Goal: Information Seeking & Learning: Learn about a topic

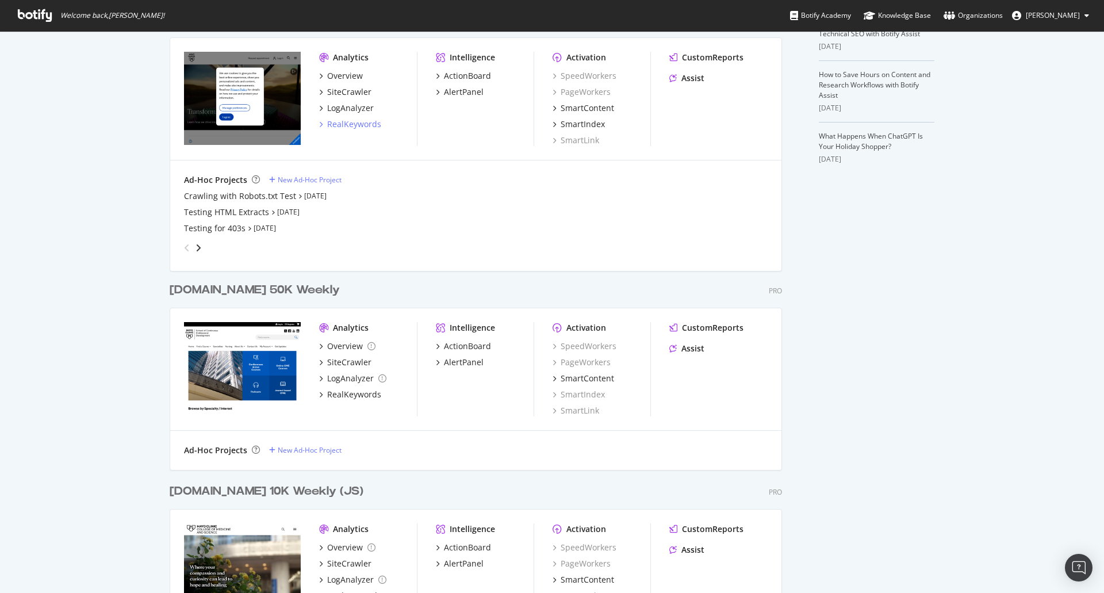
scroll to position [584, 1087]
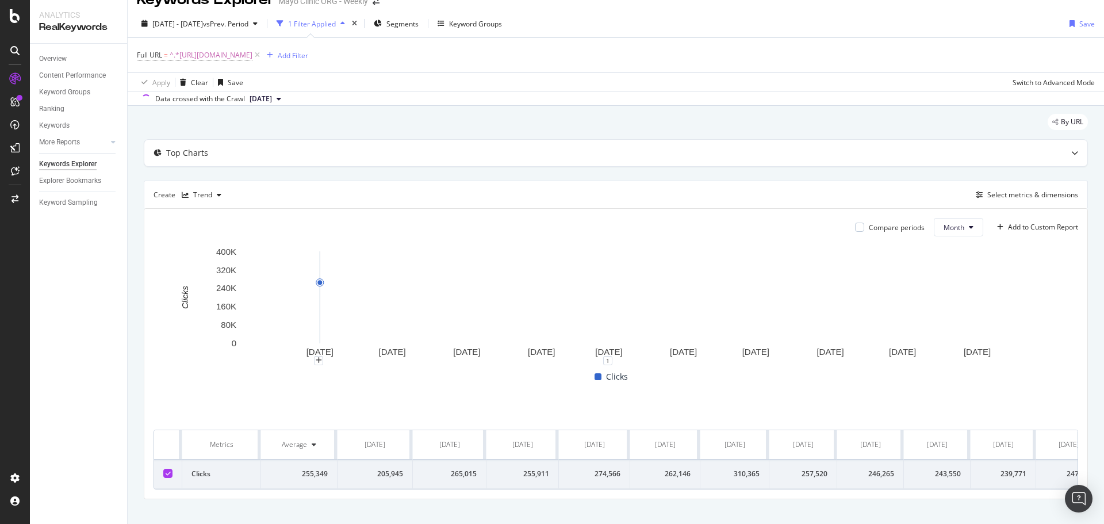
scroll to position [35, 0]
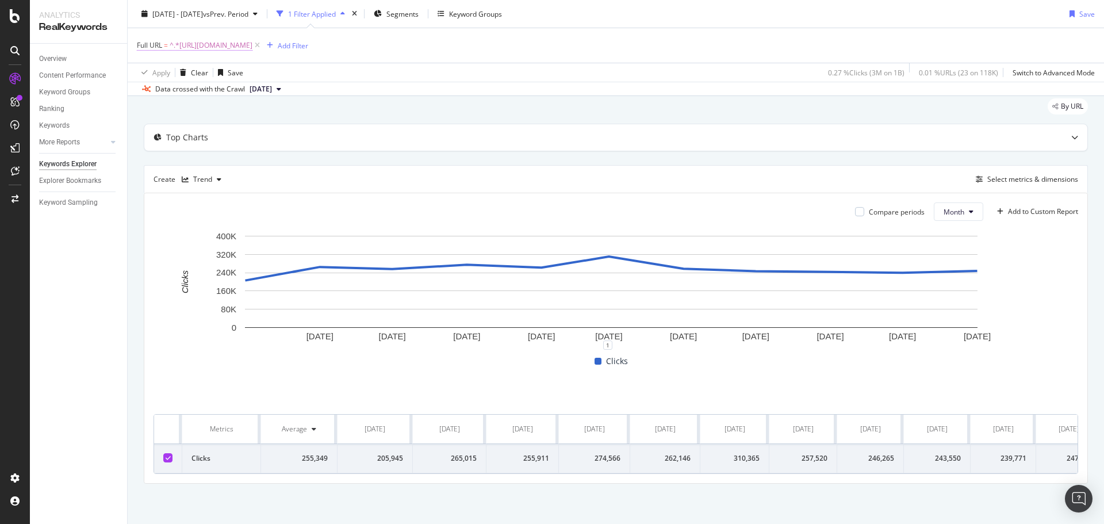
click at [252, 44] on span "^.*https://www.mayoclinic.org/diseases-conditions/colon-cancer/.*$" at bounding box center [211, 45] width 83 height 16
click at [229, 89] on input "https://www.mayoclinic.org/diseases-conditions/colon-cancer/" at bounding box center [201, 93] width 109 height 18
paste input "diagnosis-treatment/drc-20353674"
type input "https://www.mayoclinic.org/diseases-conditions/colon-cancer/diagnosis-treatment…"
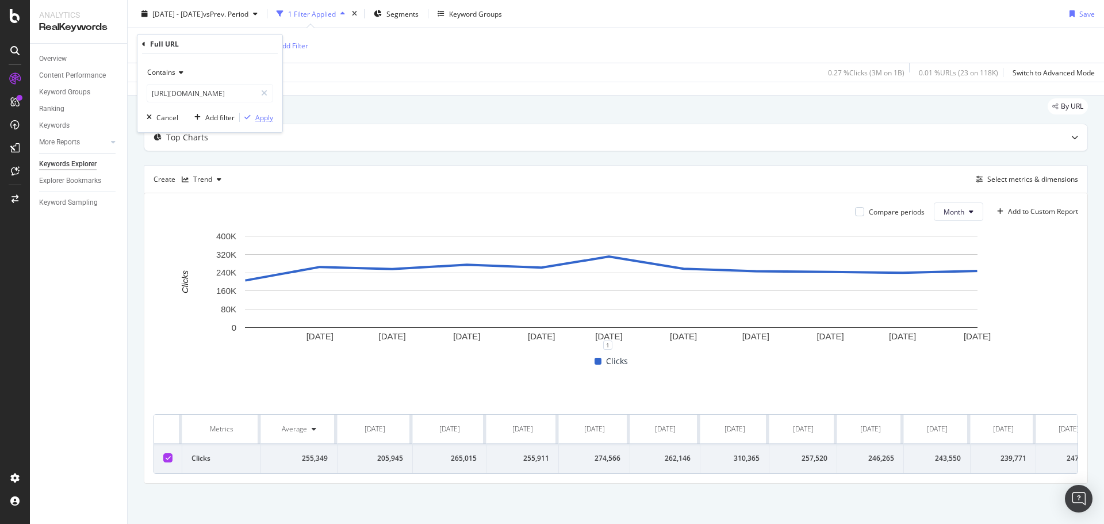
click at [255, 121] on div "Apply" at bounding box center [264, 118] width 18 height 10
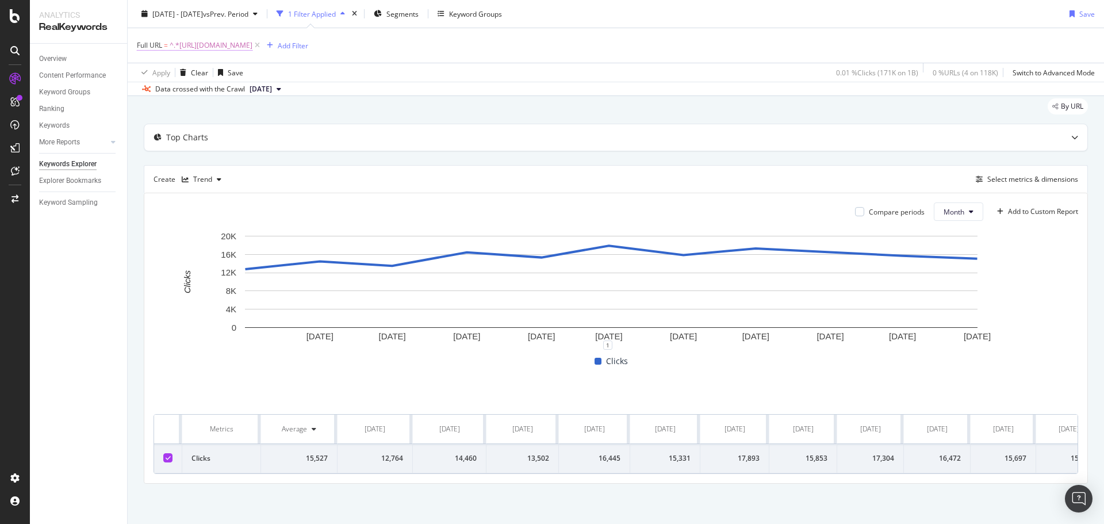
click at [252, 44] on span "^.*https://www.mayoclinic.org/diseases-conditions/colon-cancer/diagnosis-treatm…" at bounding box center [211, 45] width 83 height 16
click at [391, 98] on div "By URL Top Charts Create Trend Select metrics & dimensions Compare periods Mont…" at bounding box center [616, 307] width 977 height 434
